Goal: Use online tool/utility: Utilize a website feature to perform a specific function

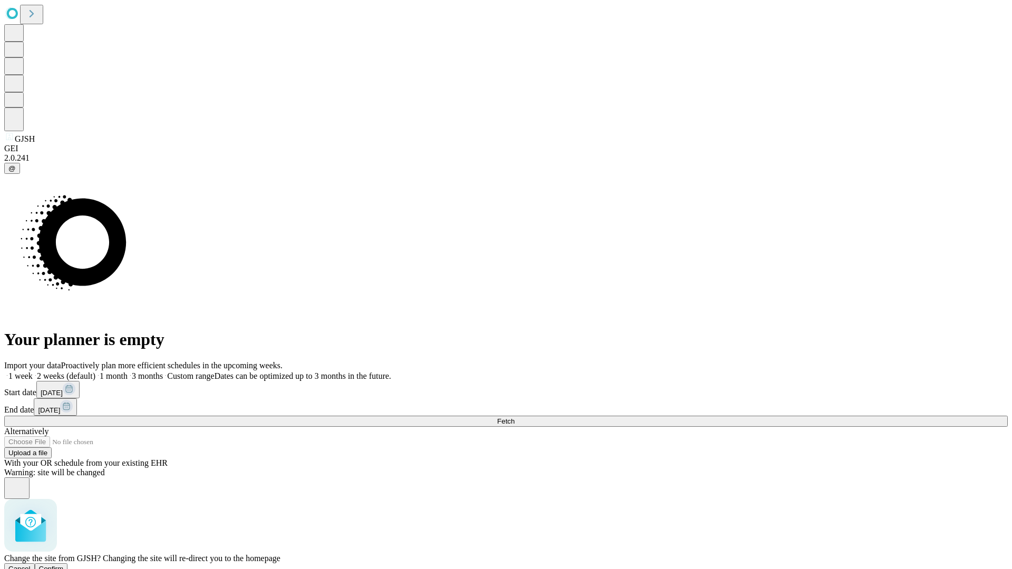
click at [64, 565] on span "Confirm" at bounding box center [51, 569] width 25 height 8
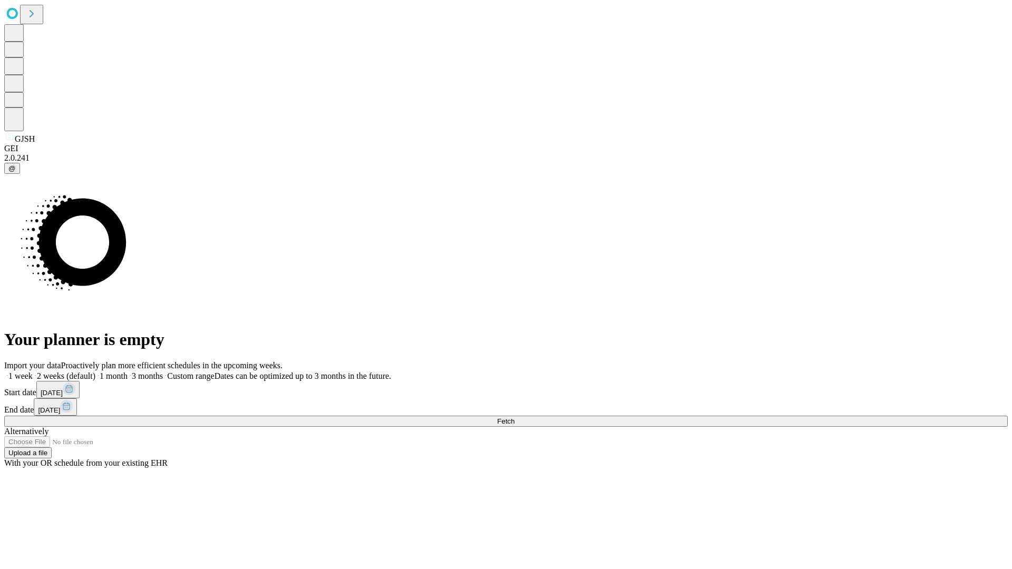
click at [95, 371] on label "2 weeks (default)" at bounding box center [64, 375] width 63 height 9
click at [514, 417] on span "Fetch" at bounding box center [505, 421] width 17 height 8
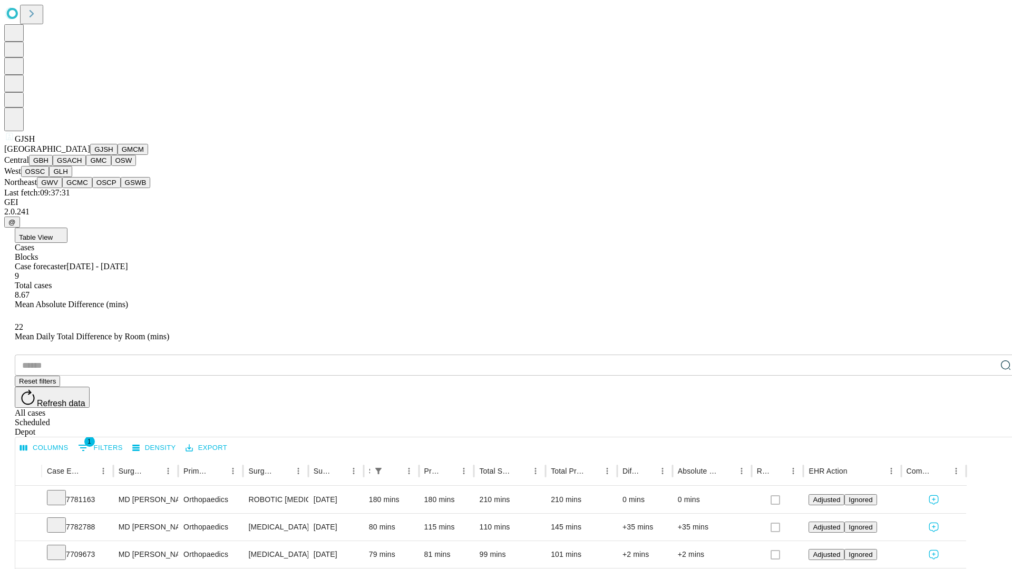
click at [118, 155] on button "GMCM" at bounding box center [133, 149] width 31 height 11
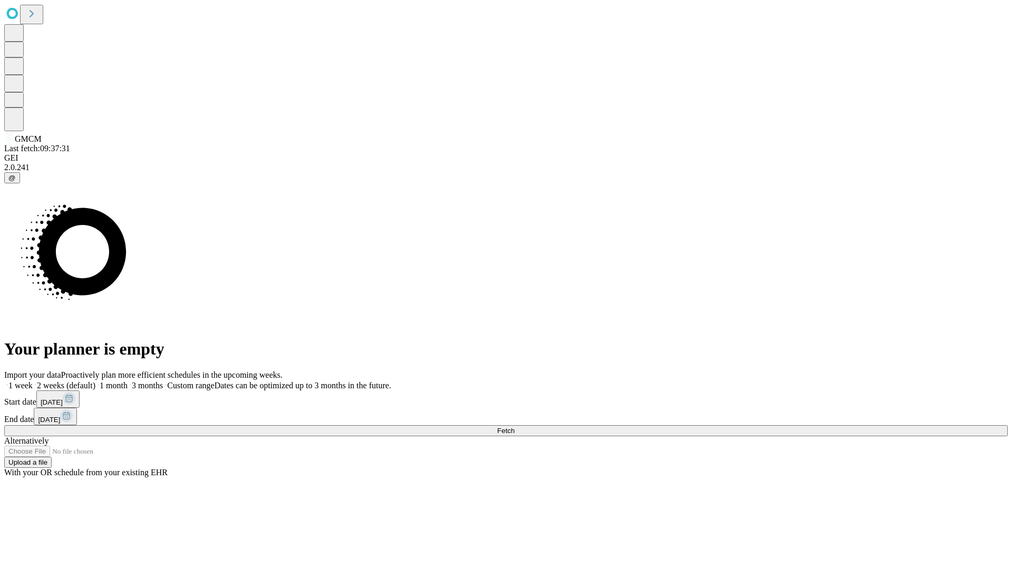
click at [95, 381] on label "2 weeks (default)" at bounding box center [64, 385] width 63 height 9
click at [514, 427] on span "Fetch" at bounding box center [505, 431] width 17 height 8
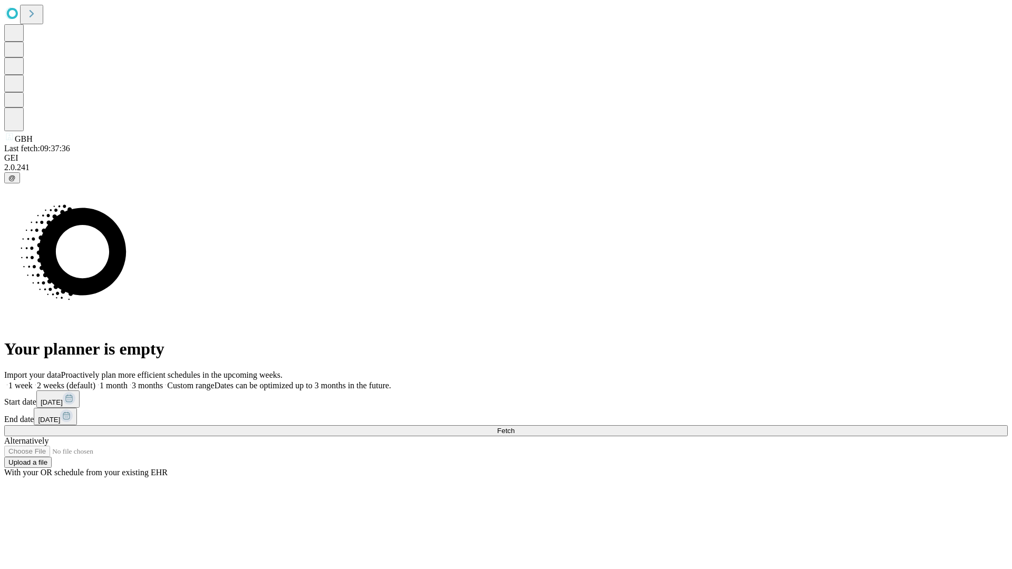
click at [95, 381] on label "2 weeks (default)" at bounding box center [64, 385] width 63 height 9
click at [514, 427] on span "Fetch" at bounding box center [505, 431] width 17 height 8
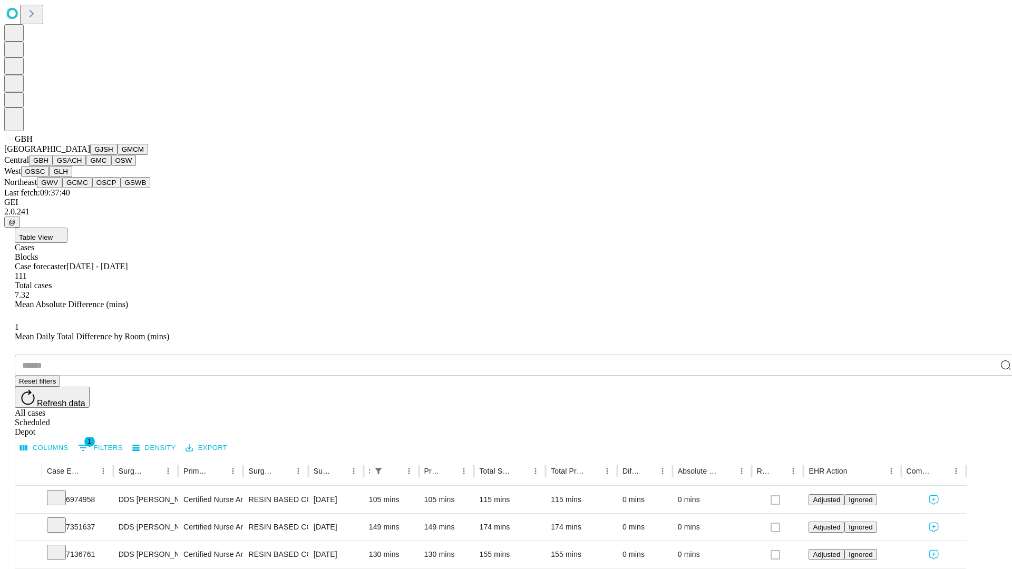
click at [82, 166] on button "GSACH" at bounding box center [69, 160] width 33 height 11
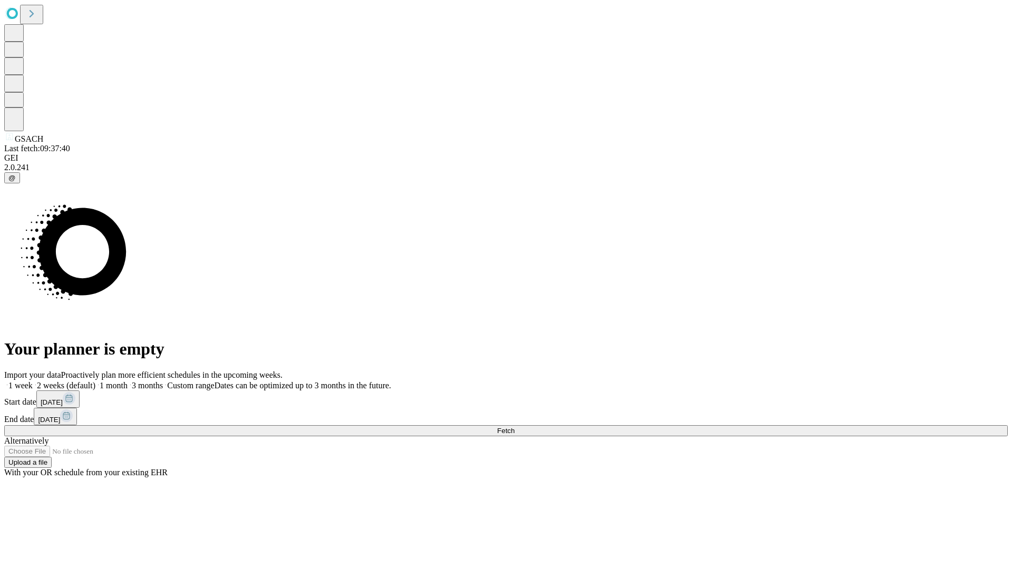
click at [95, 381] on label "2 weeks (default)" at bounding box center [64, 385] width 63 height 9
click at [514, 427] on span "Fetch" at bounding box center [505, 431] width 17 height 8
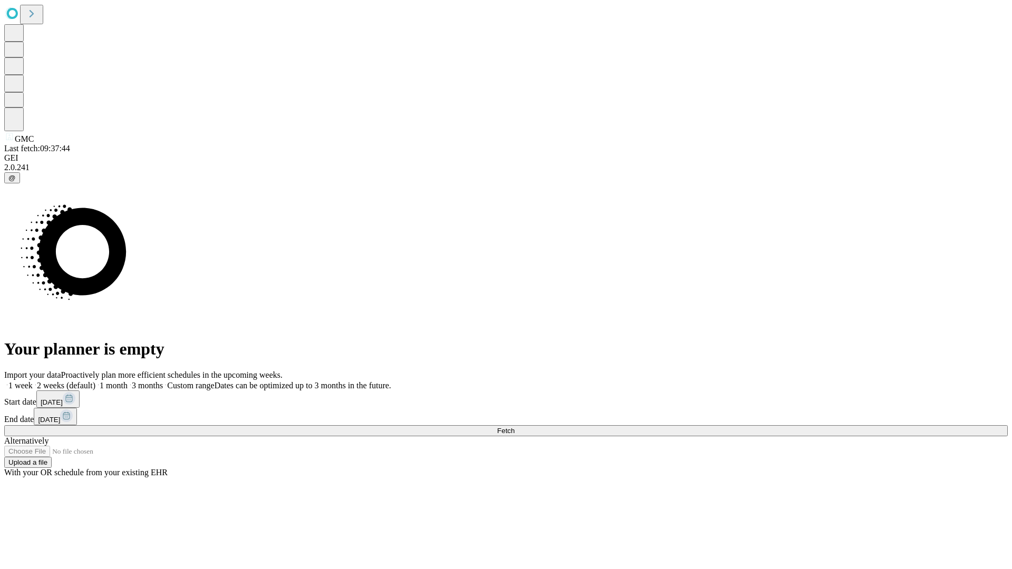
click at [95, 381] on label "2 weeks (default)" at bounding box center [64, 385] width 63 height 9
click at [514, 427] on span "Fetch" at bounding box center [505, 431] width 17 height 8
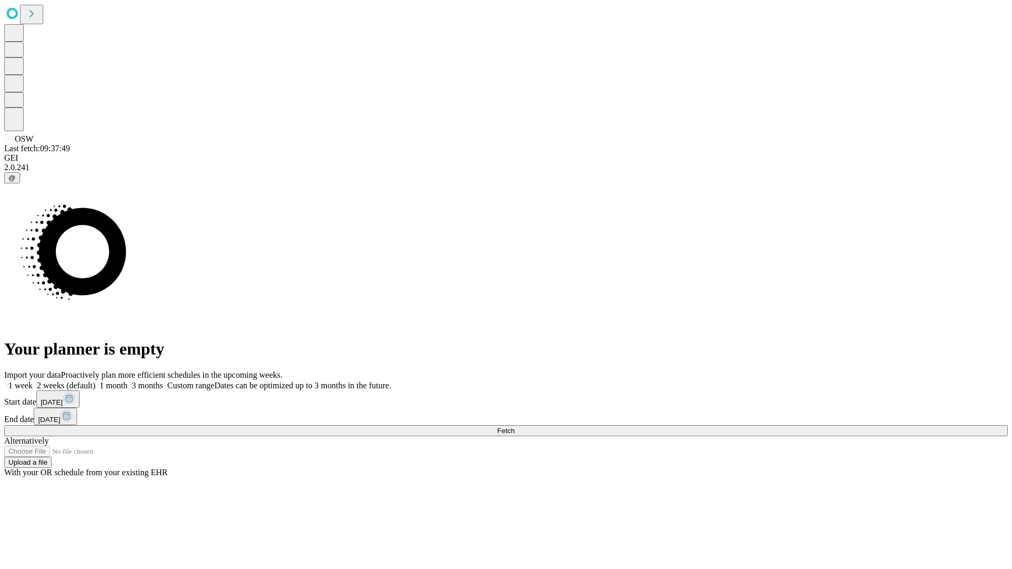
click at [514, 427] on span "Fetch" at bounding box center [505, 431] width 17 height 8
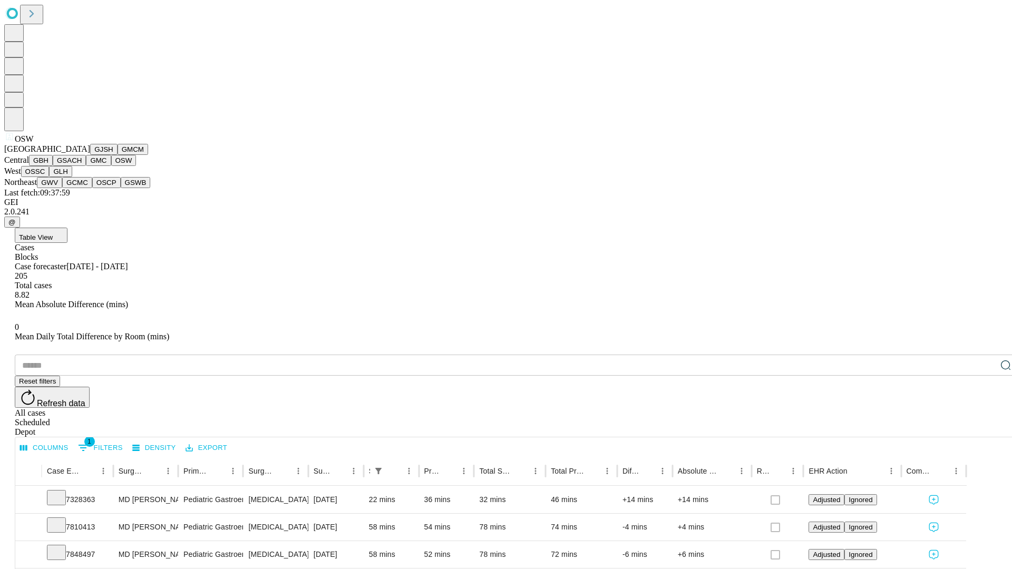
click at [50, 177] on button "OSSC" at bounding box center [35, 171] width 28 height 11
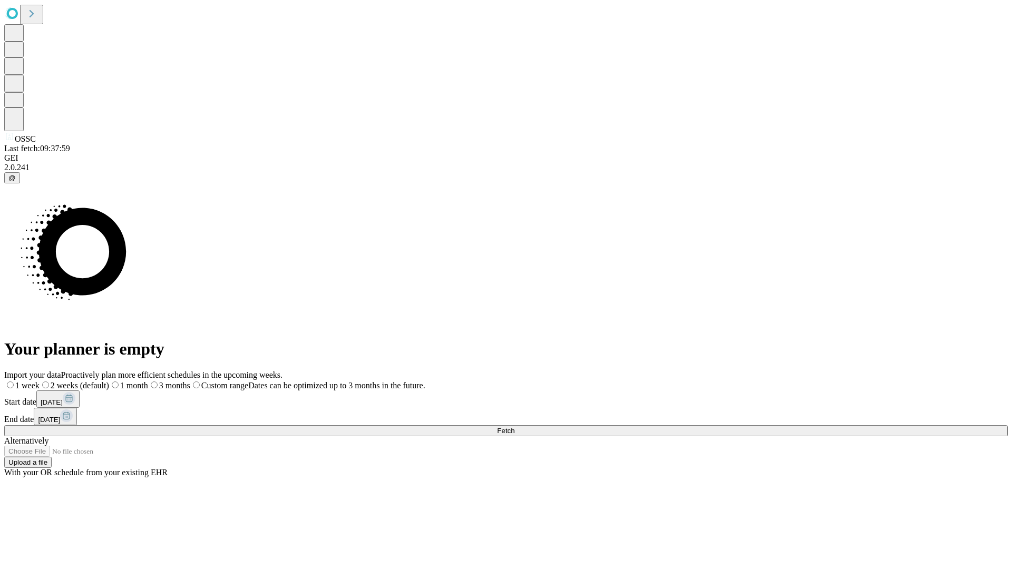
click at [109, 381] on label "2 weeks (default)" at bounding box center [75, 385] width 70 height 9
click at [514, 427] on span "Fetch" at bounding box center [505, 431] width 17 height 8
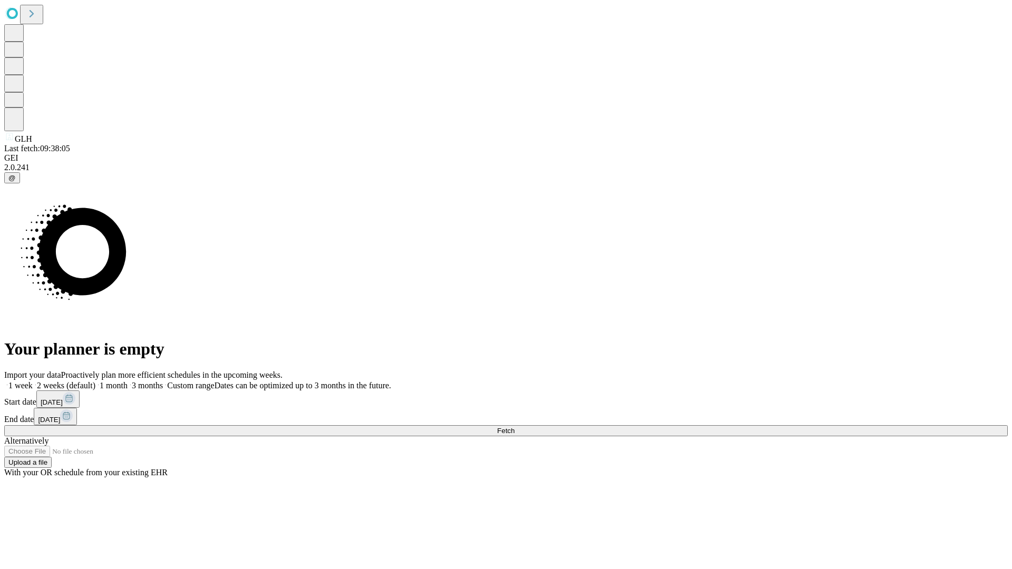
click at [95, 381] on label "2 weeks (default)" at bounding box center [64, 385] width 63 height 9
click at [514, 427] on span "Fetch" at bounding box center [505, 431] width 17 height 8
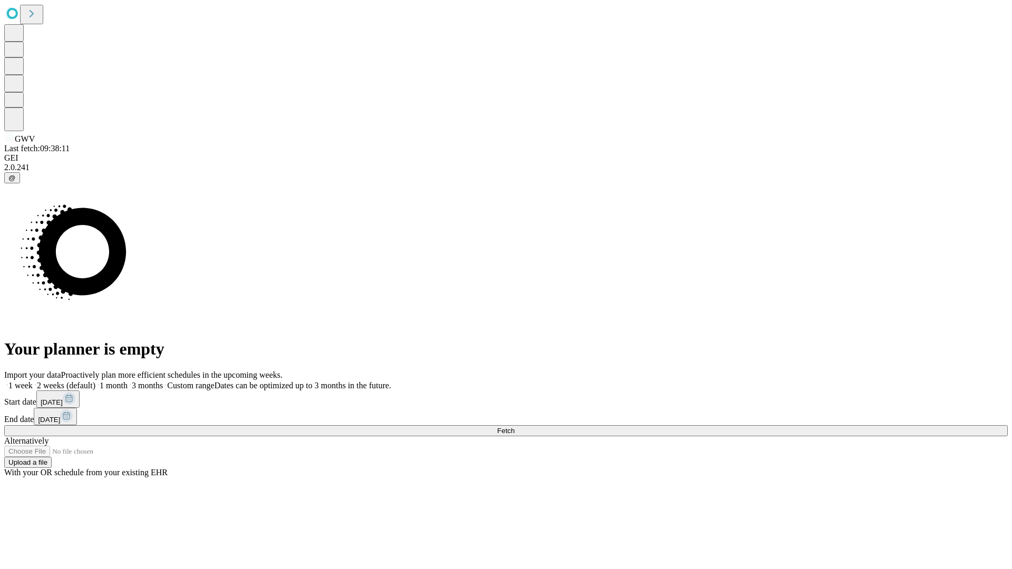
click at [514, 427] on span "Fetch" at bounding box center [505, 431] width 17 height 8
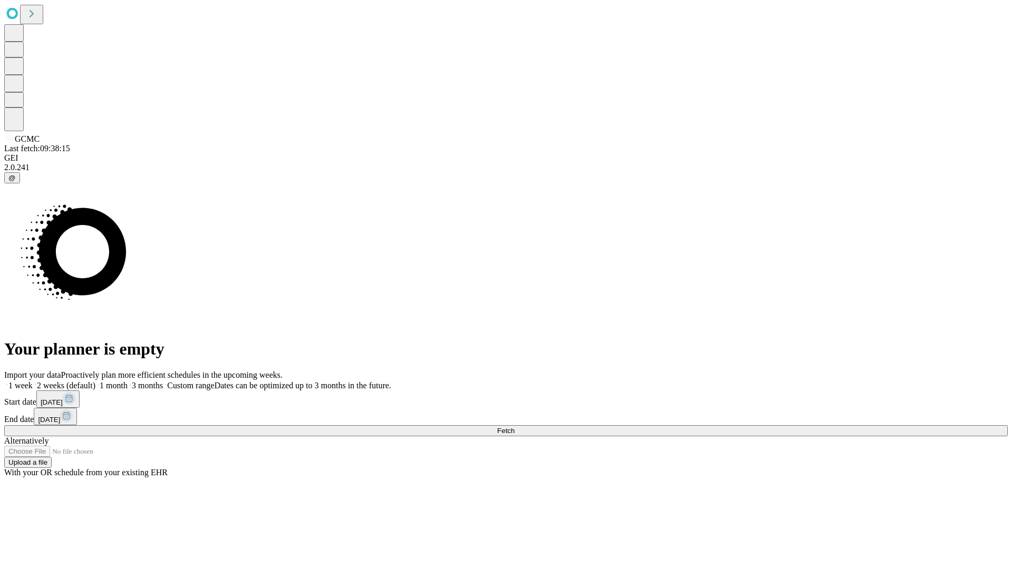
click at [95, 381] on label "2 weeks (default)" at bounding box center [64, 385] width 63 height 9
click at [514, 427] on span "Fetch" at bounding box center [505, 431] width 17 height 8
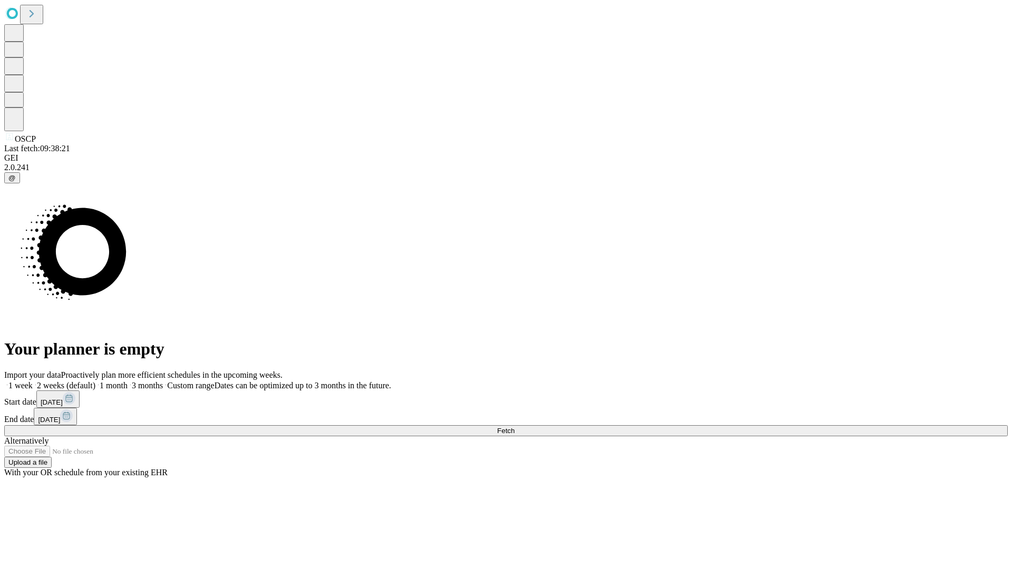
click at [95, 381] on label "2 weeks (default)" at bounding box center [64, 385] width 63 height 9
click at [514, 427] on span "Fetch" at bounding box center [505, 431] width 17 height 8
